Goal: Task Accomplishment & Management: Complete application form

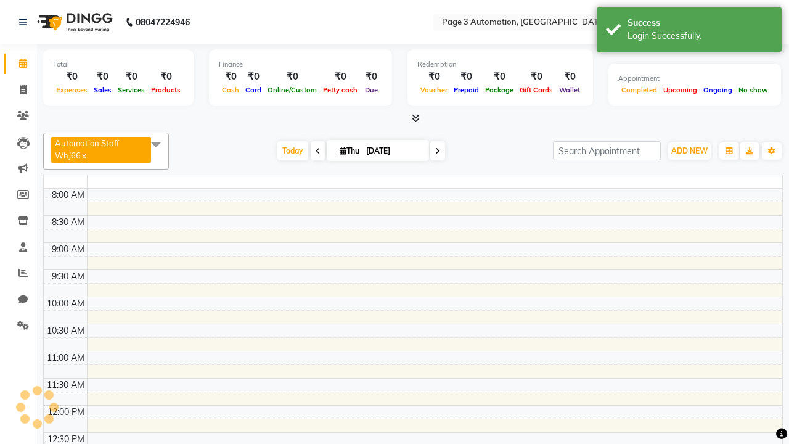
select select "en"
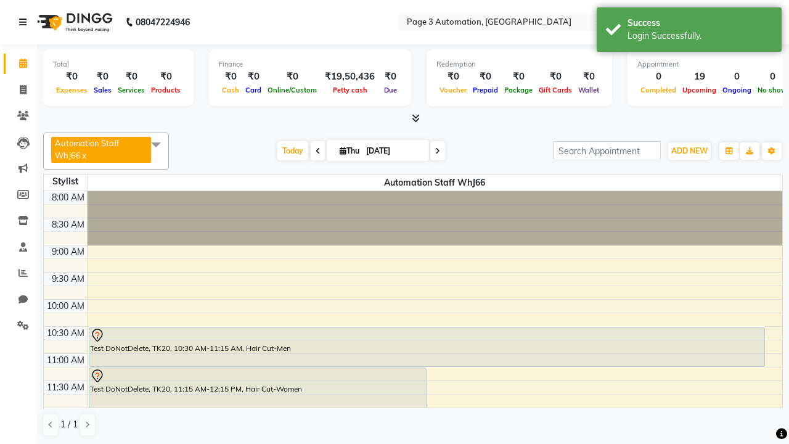
click at [25, 22] on icon at bounding box center [22, 22] width 7 height 9
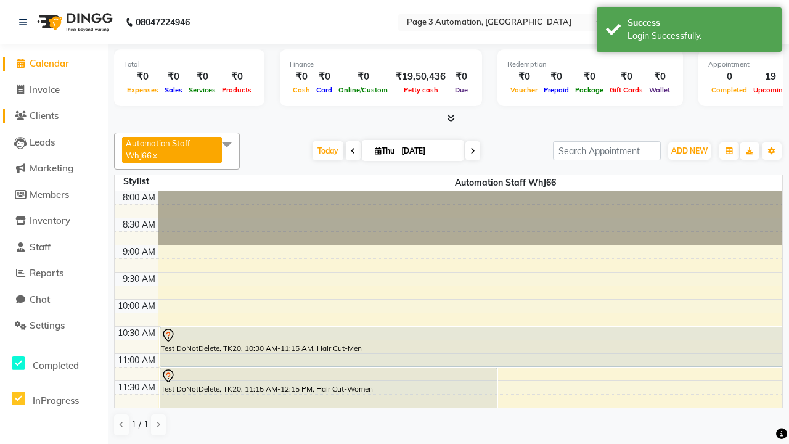
click at [54, 116] on span "Clients" at bounding box center [44, 116] width 29 height 12
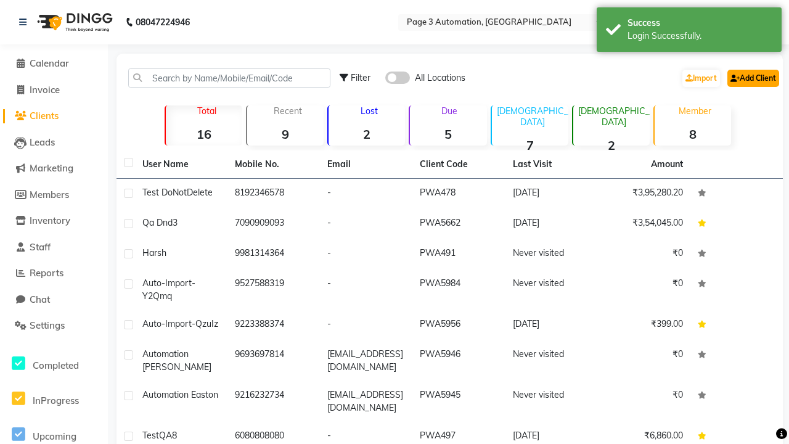
click at [752, 78] on link "Add Client" at bounding box center [754, 78] width 52 height 17
select select "22"
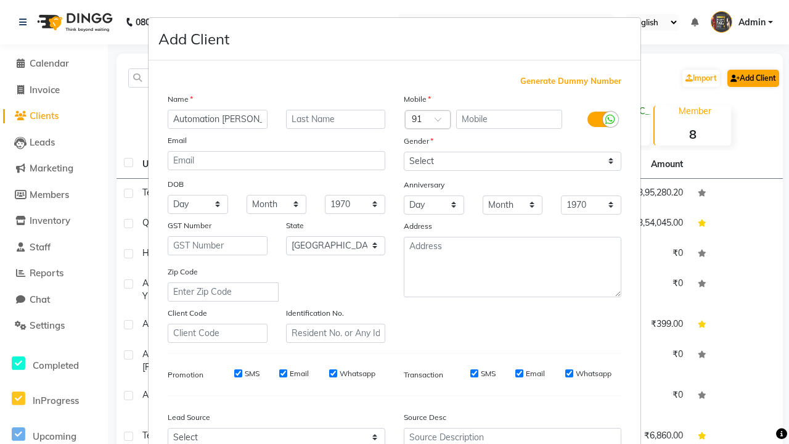
type input "Automation [PERSON_NAME]"
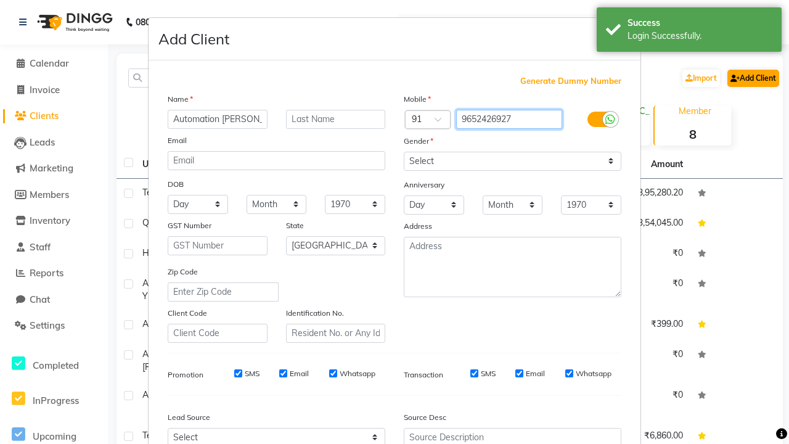
type input "9652426927"
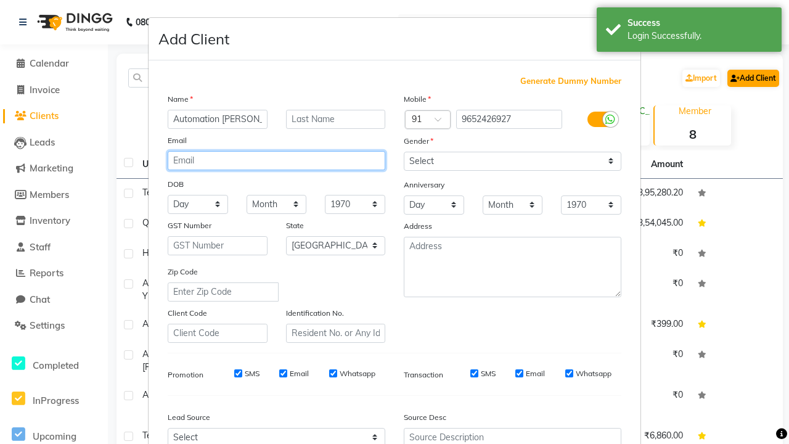
type input "[EMAIL_ADDRESS][DOMAIN_NAME]"
select select "[DEMOGRAPHIC_DATA]"
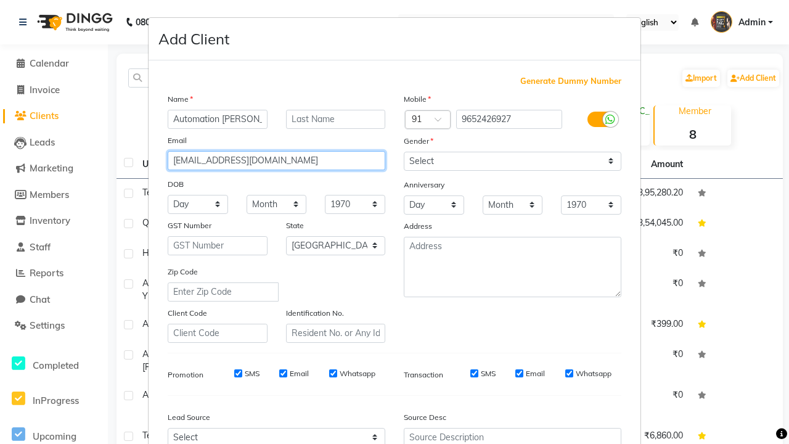
type input "[EMAIL_ADDRESS][DOMAIN_NAME]"
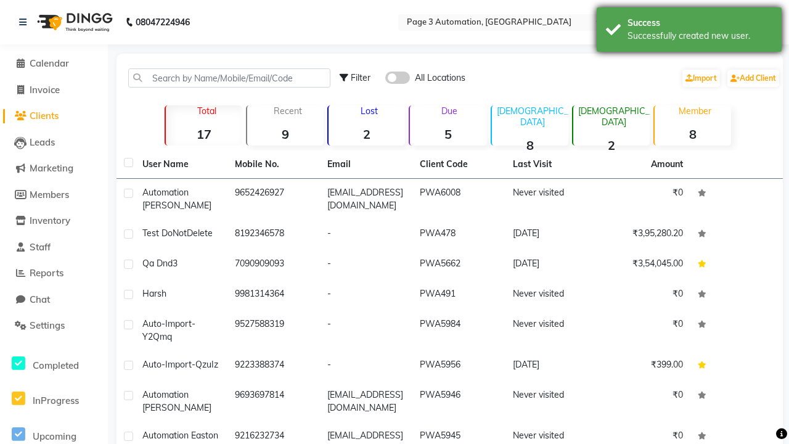
click at [689, 31] on div "Successfully created new user." at bounding box center [700, 36] width 145 height 13
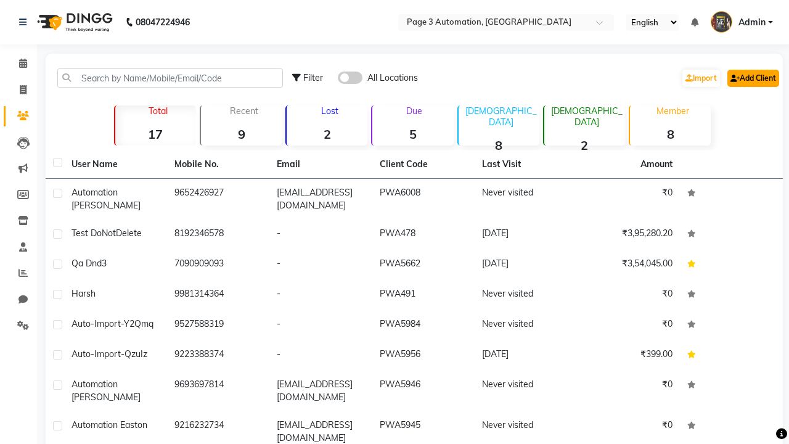
click at [752, 78] on link "Add Client" at bounding box center [754, 78] width 52 height 17
select select "22"
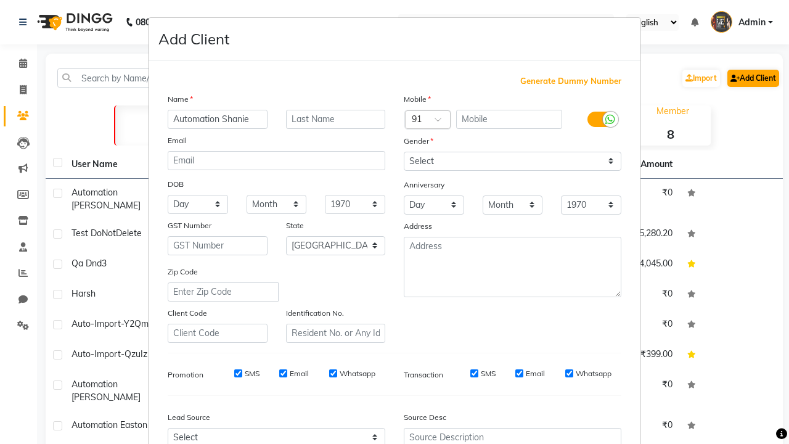
type input "Automation Shanie"
type input "9652426927"
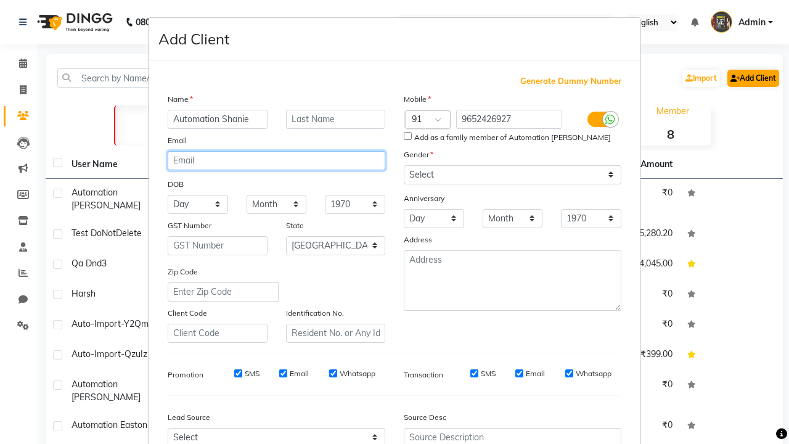
type input "[EMAIL_ADDRESS][DOMAIN_NAME]"
select select "[DEMOGRAPHIC_DATA]"
type input "[EMAIL_ADDRESS][DOMAIN_NAME]"
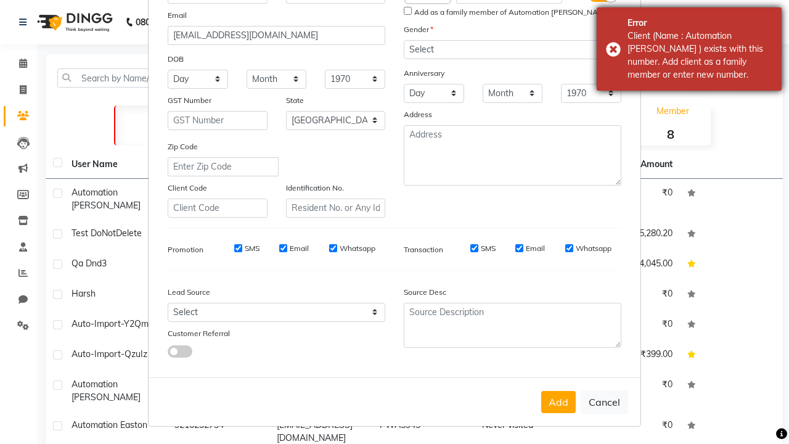
click at [689, 49] on div "Client (Name : Automation Joyce ) exists with this number. Add client as a fami…" at bounding box center [700, 56] width 145 height 52
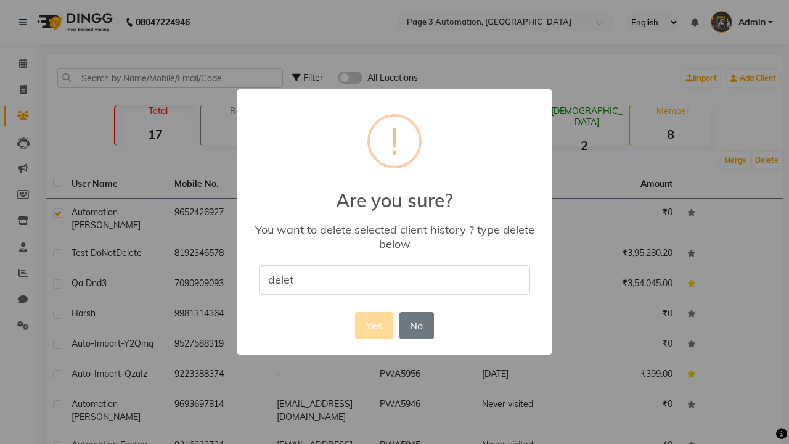
type input "delete"
